Goal: Information Seeking & Learning: Learn about a topic

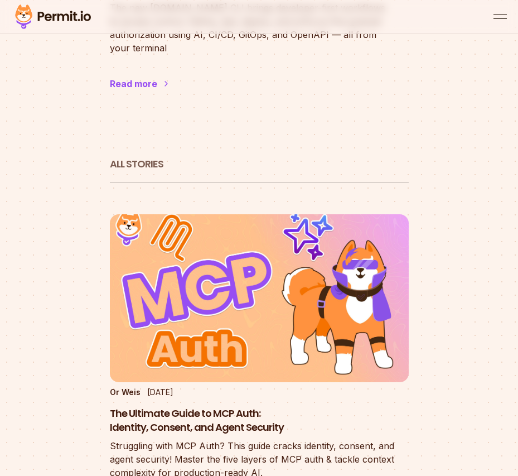
scroll to position [714, 0]
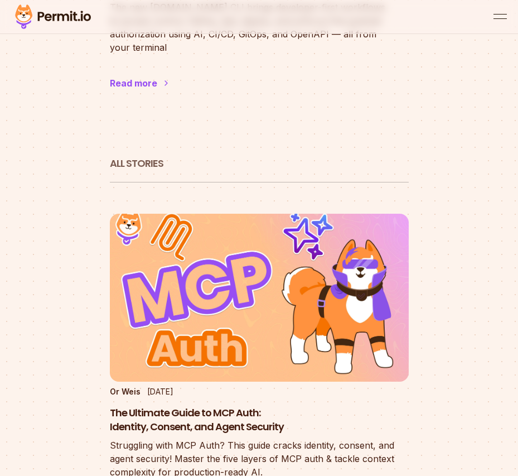
click at [132, 157] on h2 "All Stories" at bounding box center [259, 164] width 299 height 14
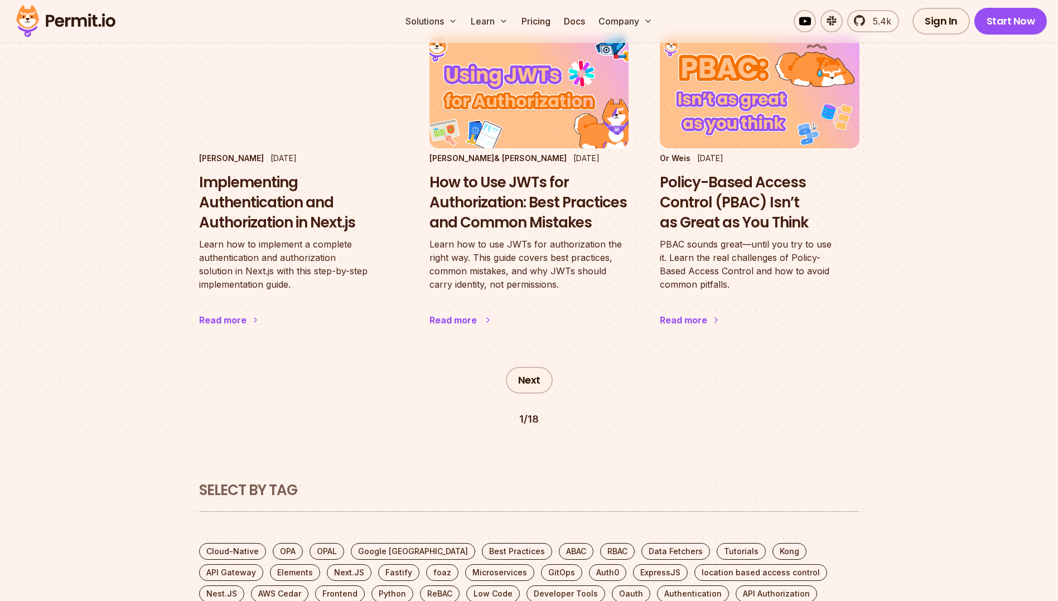
scroll to position [1894, 0]
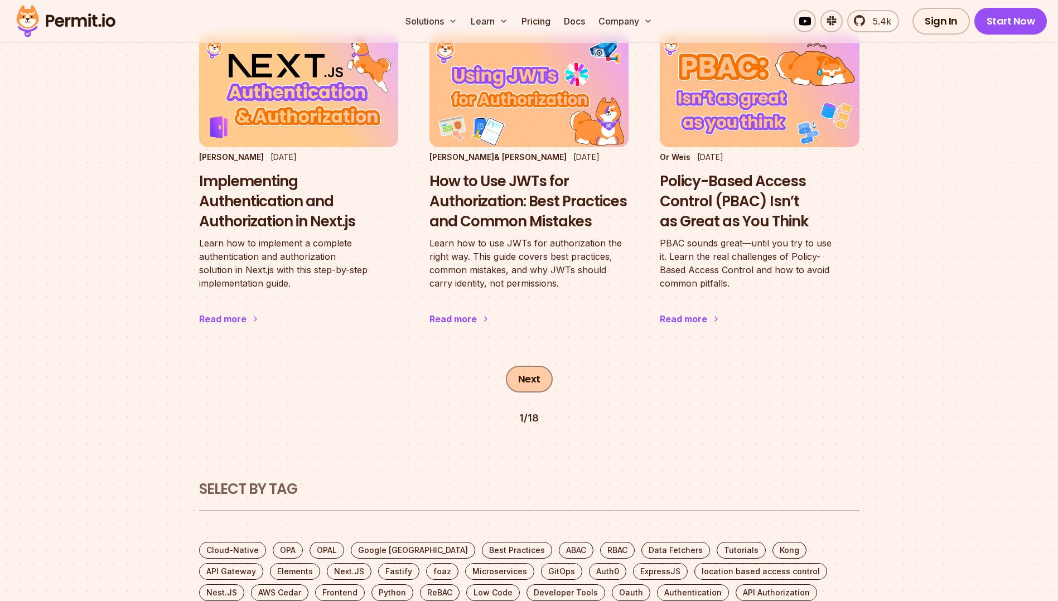
click at [518, 366] on link "Next" at bounding box center [529, 379] width 47 height 27
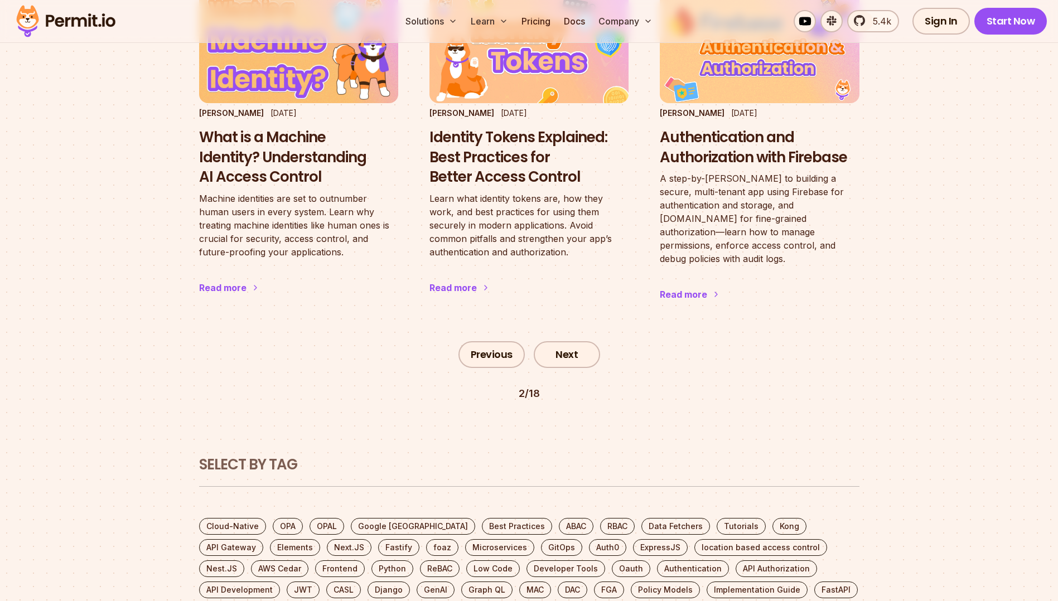
scroll to position [1926, 0]
click at [558, 341] on link "Next" at bounding box center [567, 354] width 66 height 27
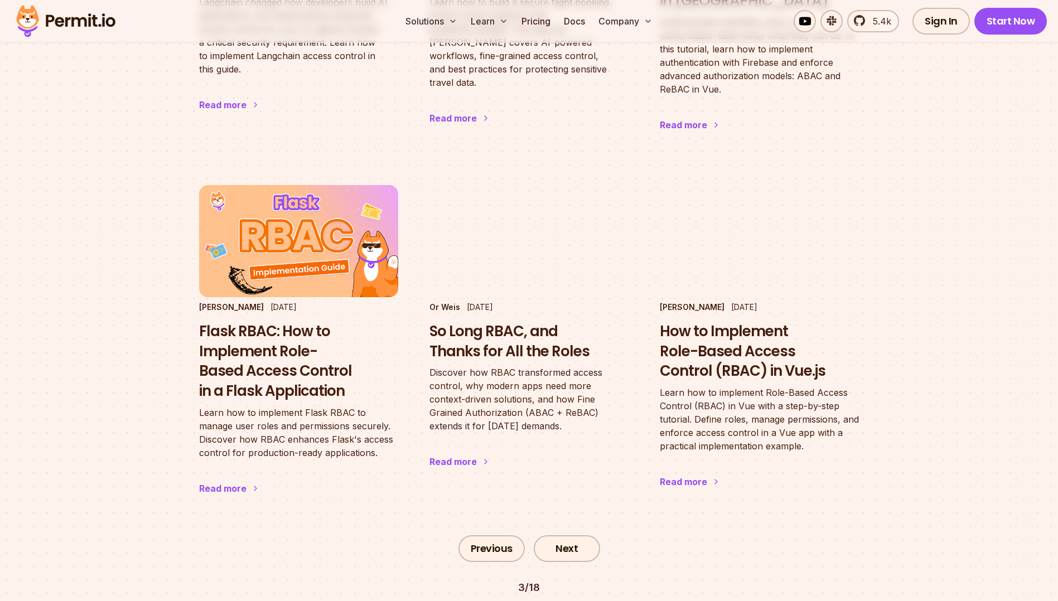
scroll to position [1745, 0]
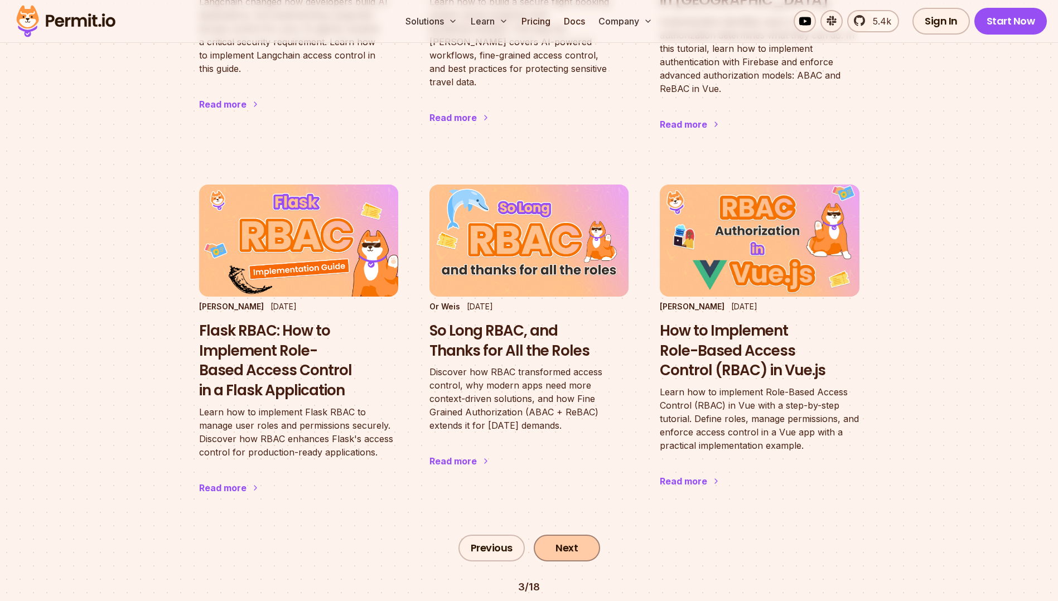
click at [563, 535] on link "Next" at bounding box center [567, 548] width 66 height 27
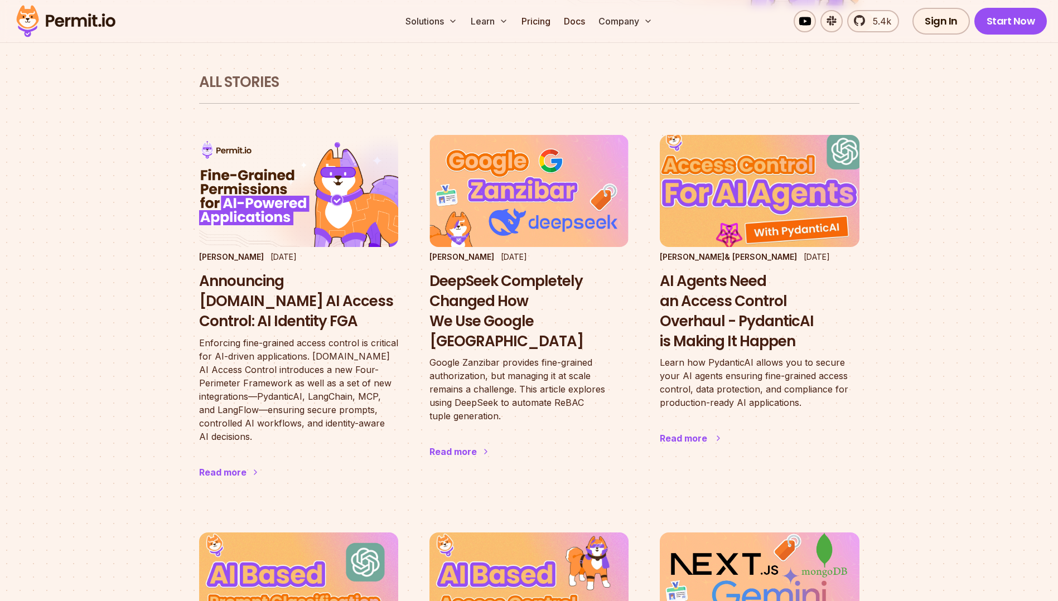
click at [702, 286] on h3 "AI Agents Need an Access Control Overhaul - PydanticAI is Making It Happen" at bounding box center [759, 312] width 199 height 80
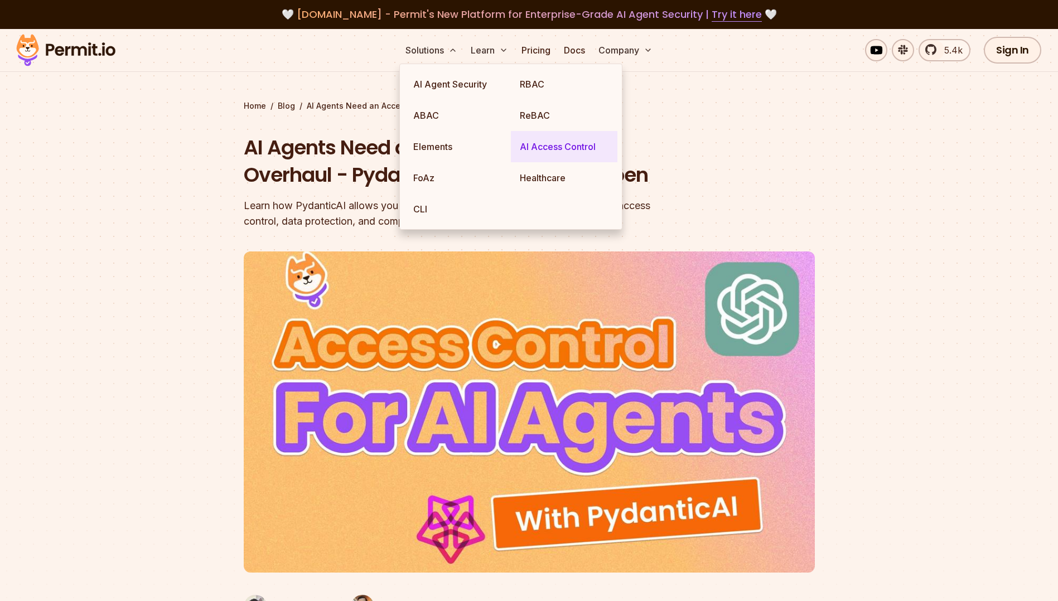
click at [538, 156] on link "AI Access Control" at bounding box center [564, 146] width 107 height 31
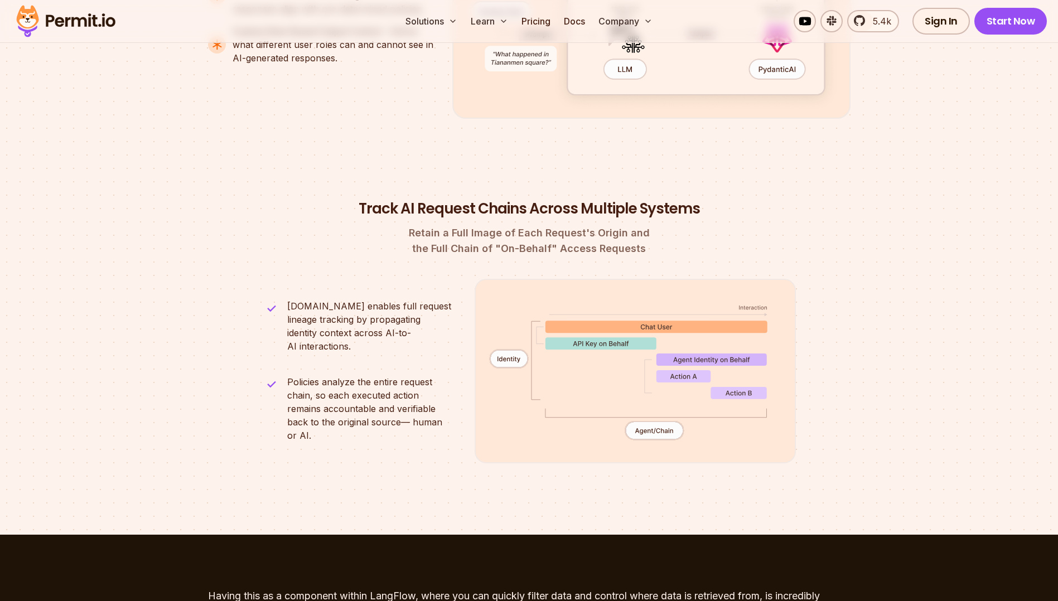
scroll to position [2796, 0]
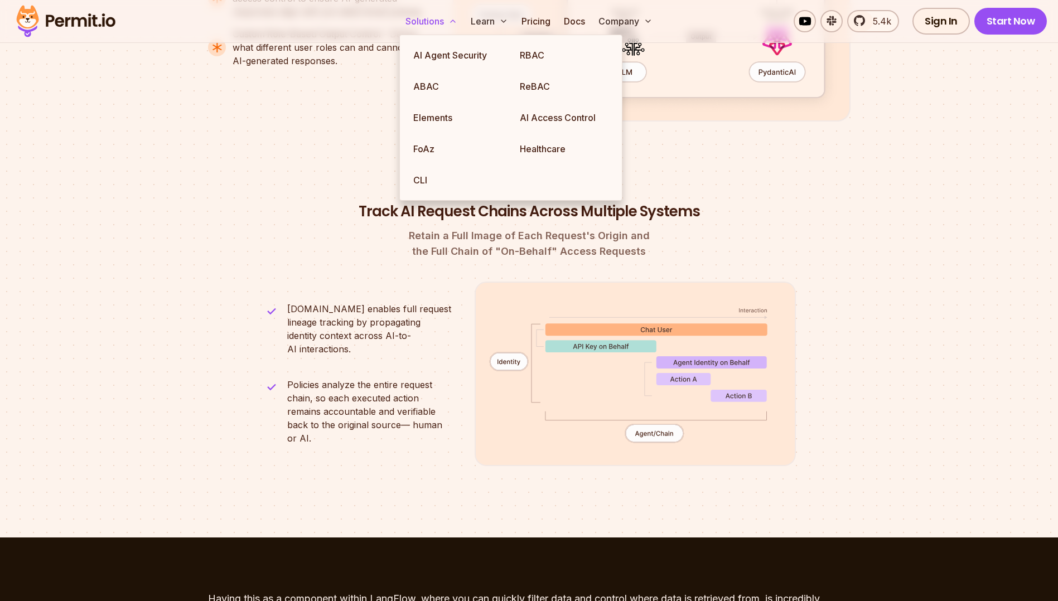
click at [438, 16] on button "Solutions" at bounding box center [431, 21] width 61 height 22
click at [438, 64] on link "AI Agent Security" at bounding box center [457, 55] width 107 height 31
